Goal: Consume media (video, audio)

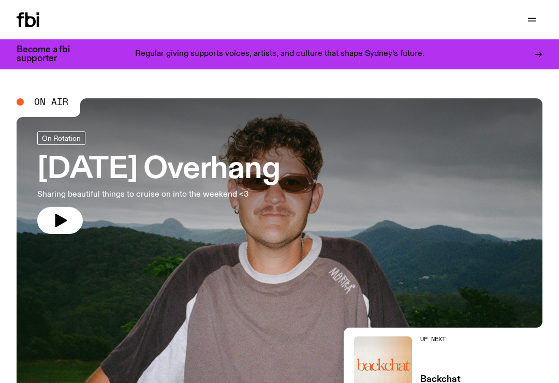
click at [37, 157] on div at bounding box center [280, 196] width 526 height 197
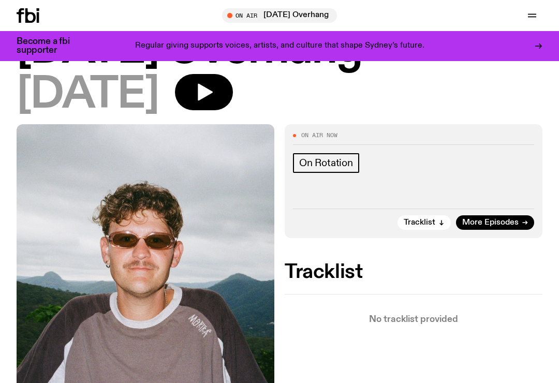
scroll to position [40, 0]
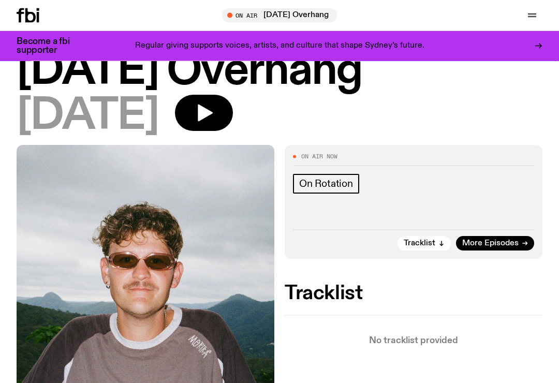
click at [423, 246] on span "Tracklist" at bounding box center [420, 244] width 32 height 8
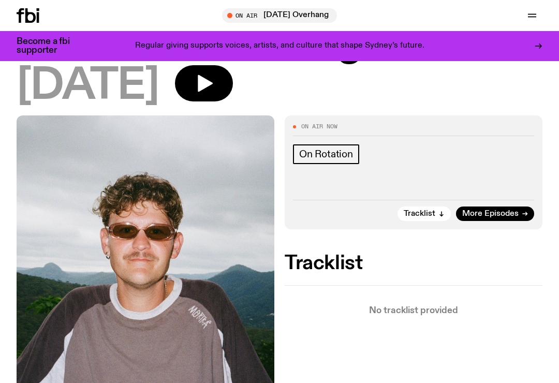
scroll to position [70, 0]
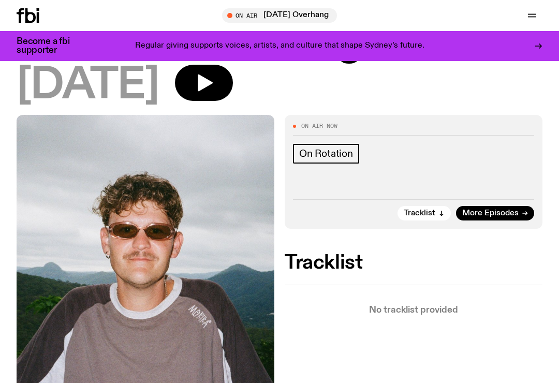
click at [500, 217] on span "More Episodes" at bounding box center [490, 214] width 56 height 8
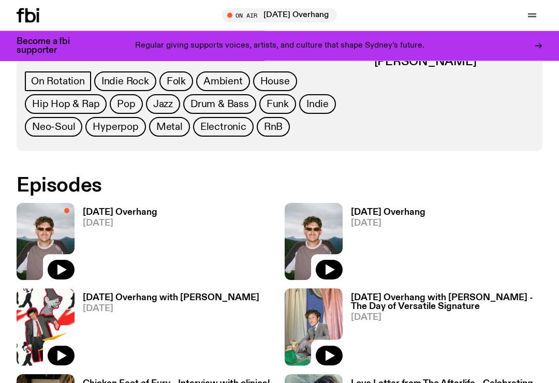
scroll to position [442, 0]
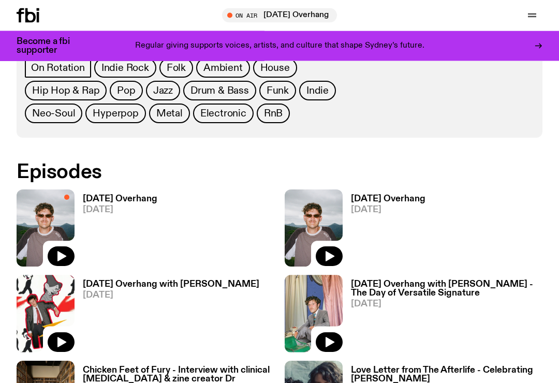
click at [315, 213] on img at bounding box center [314, 228] width 58 height 77
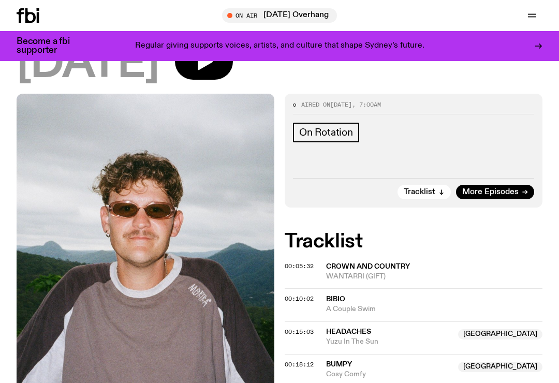
scroll to position [77, 0]
